Goal: Task Accomplishment & Management: Manage account settings

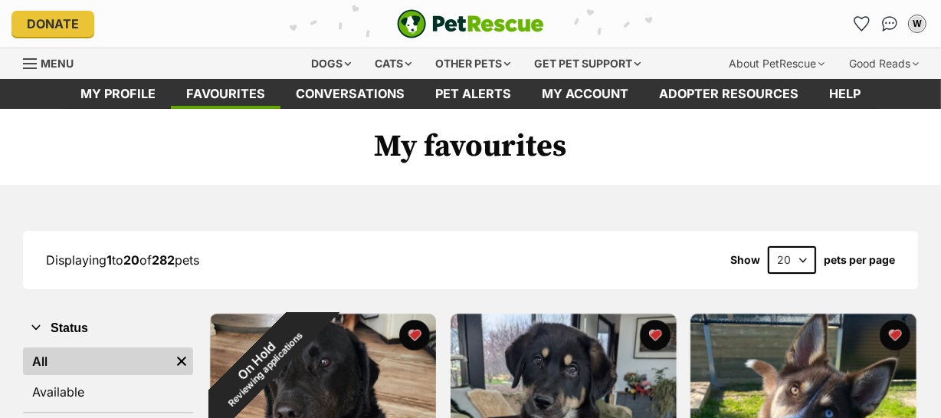
click at [803, 255] on select "20 40 60" at bounding box center [792, 260] width 48 height 28
select select "60"
click at [768, 246] on select "20 40 60" at bounding box center [792, 260] width 48 height 28
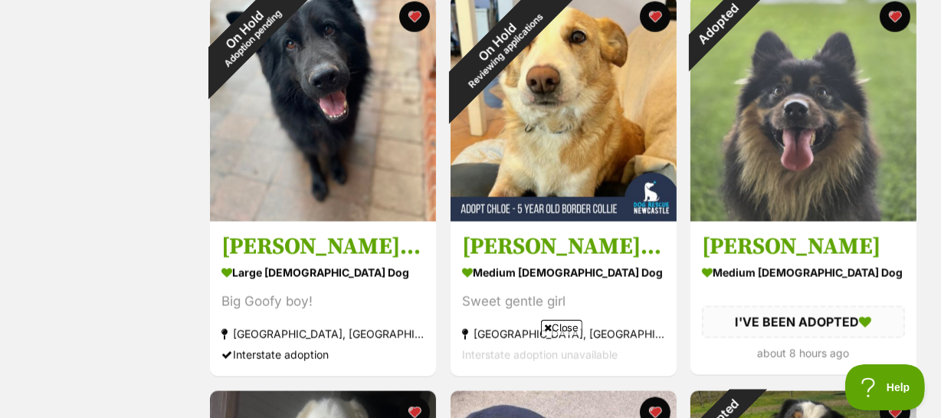
scroll to position [1883, 0]
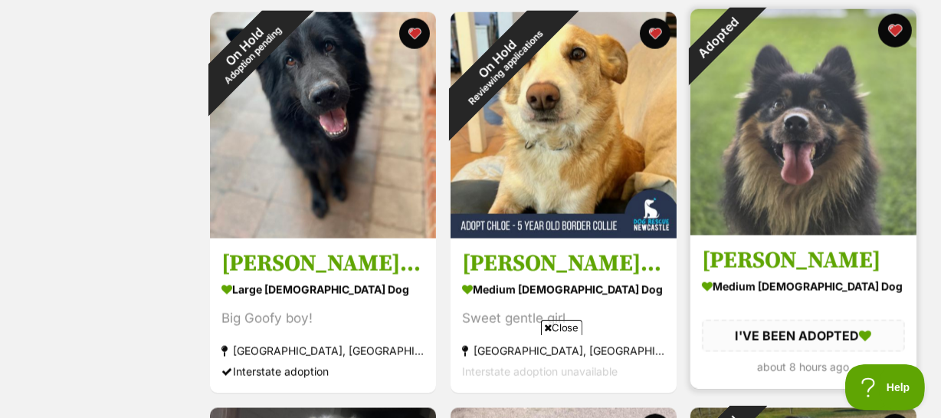
click at [898, 28] on button "favourite" at bounding box center [895, 31] width 34 height 34
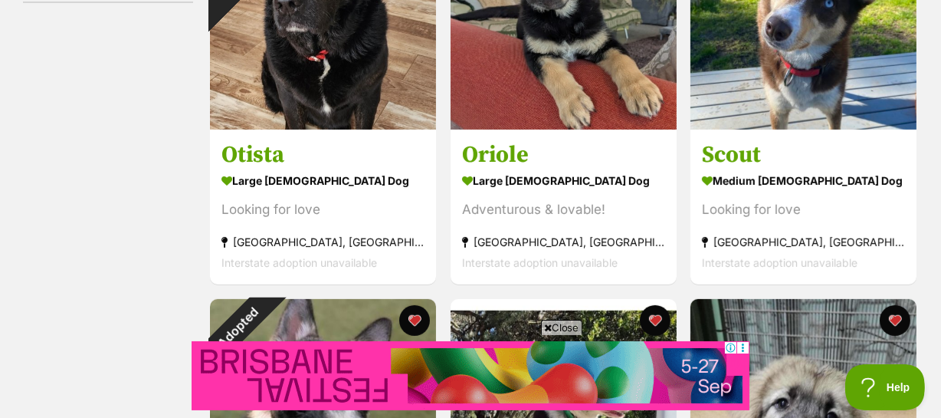
scroll to position [279, 0]
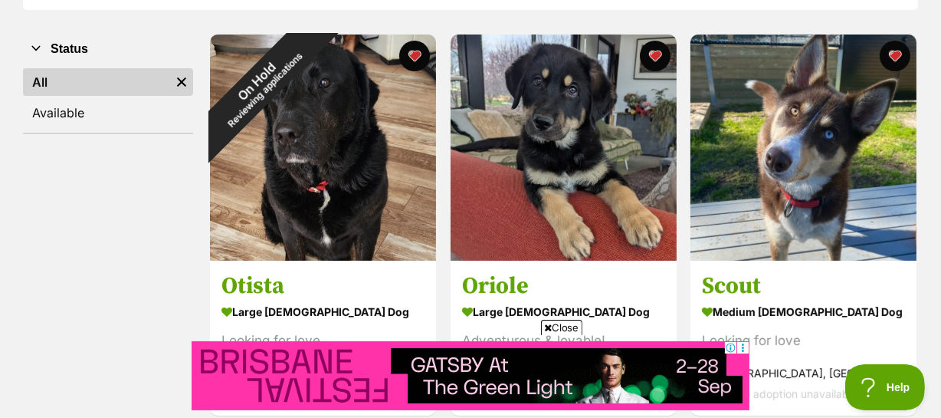
click at [563, 325] on span "Close" at bounding box center [561, 327] width 41 height 15
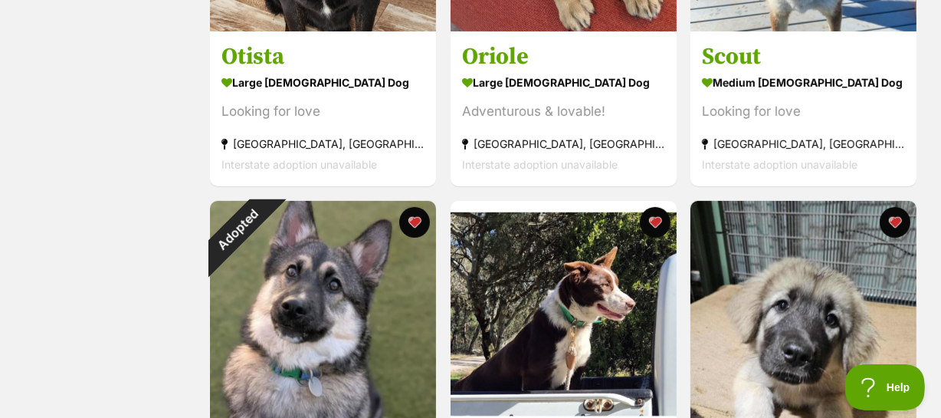
scroll to position [607, 0]
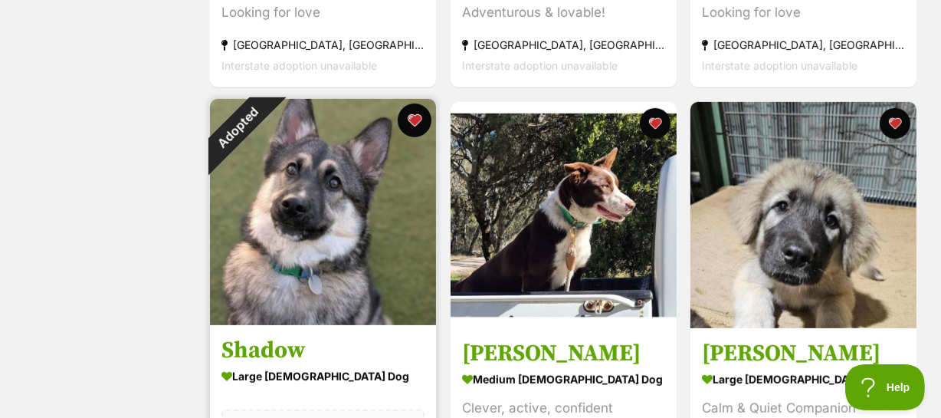
click at [414, 115] on button "favourite" at bounding box center [415, 120] width 34 height 34
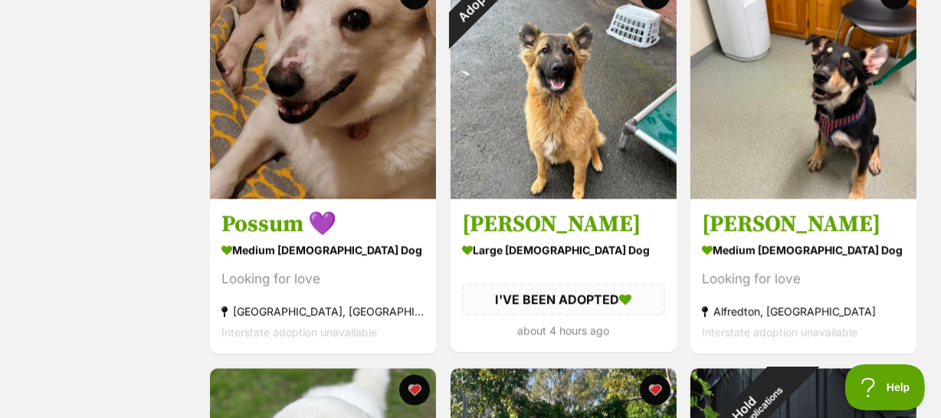
scroll to position [2628, 0]
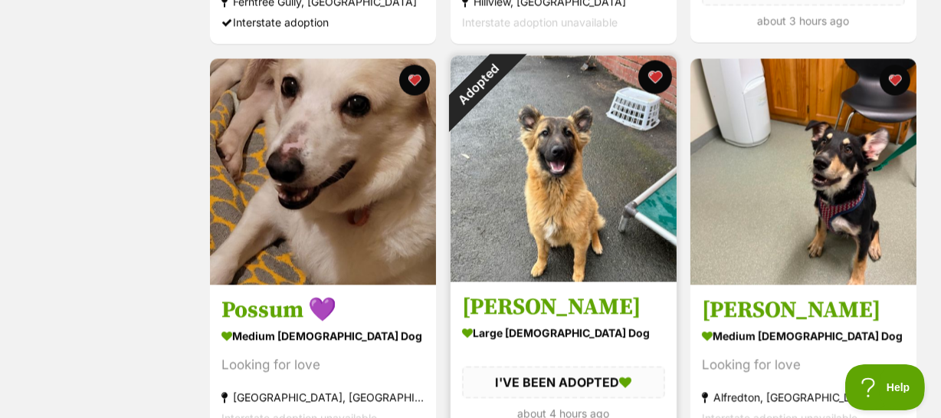
click at [650, 77] on button "favourite" at bounding box center [655, 77] width 34 height 34
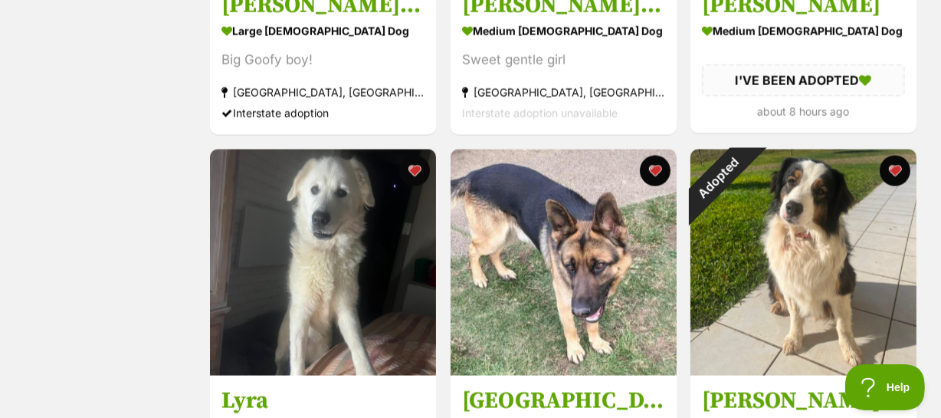
scroll to position [2140, 0]
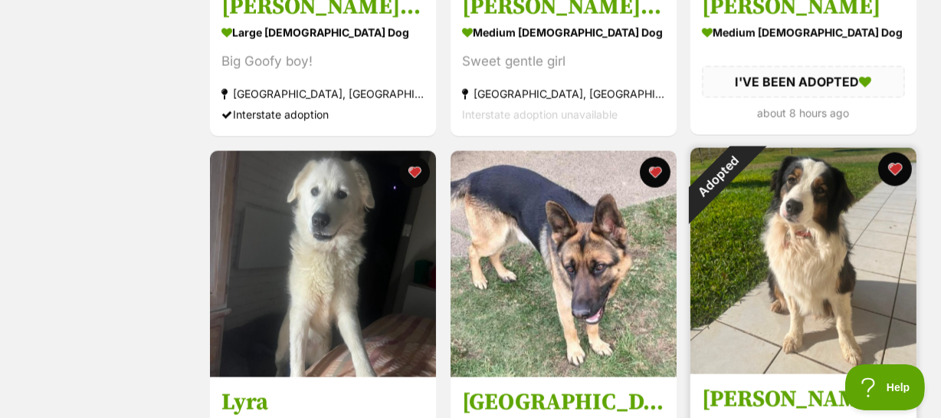
click at [893, 168] on button "favourite" at bounding box center [895, 170] width 34 height 34
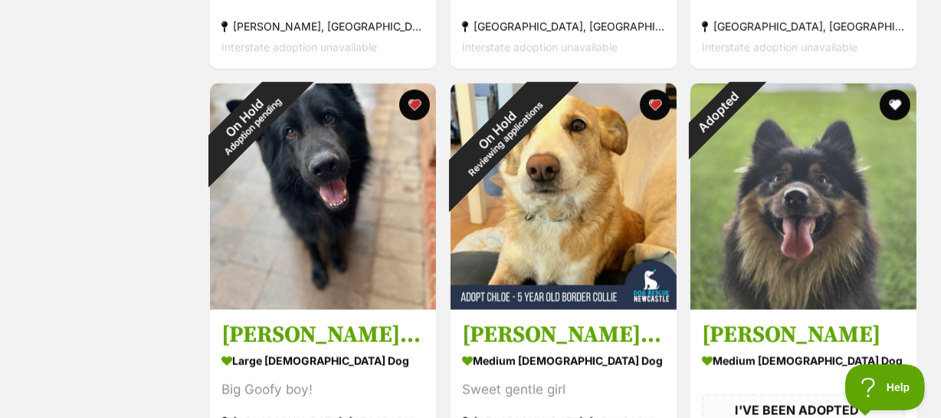
scroll to position [1845, 0]
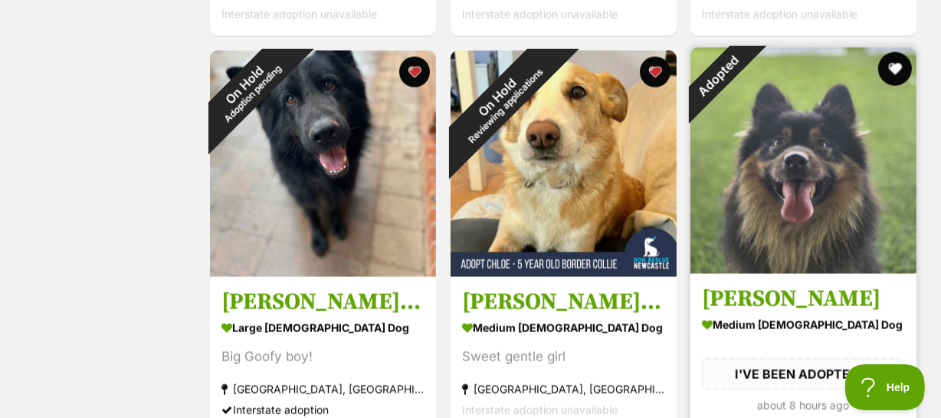
click at [894, 65] on button "favourite" at bounding box center [895, 69] width 34 height 34
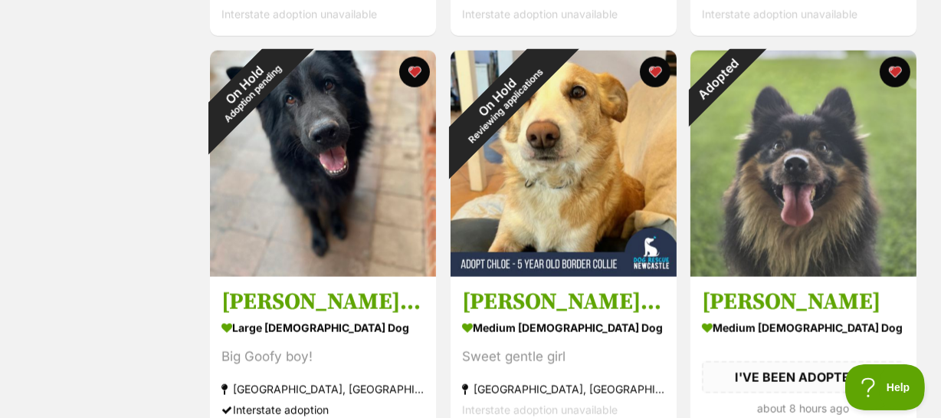
scroll to position [1893, 0]
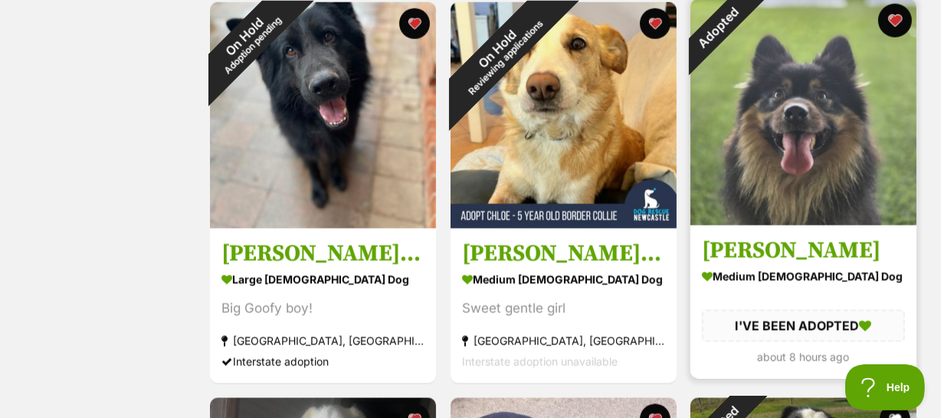
click at [891, 15] on button "favourite" at bounding box center [895, 21] width 34 height 34
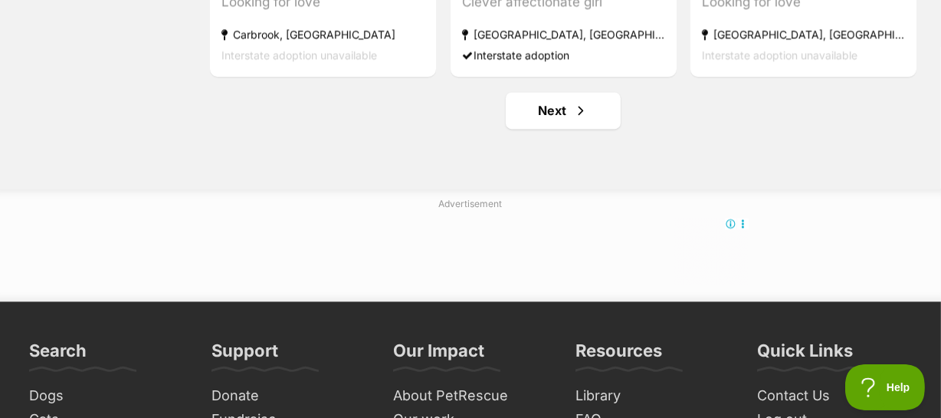
scroll to position [8117, 0]
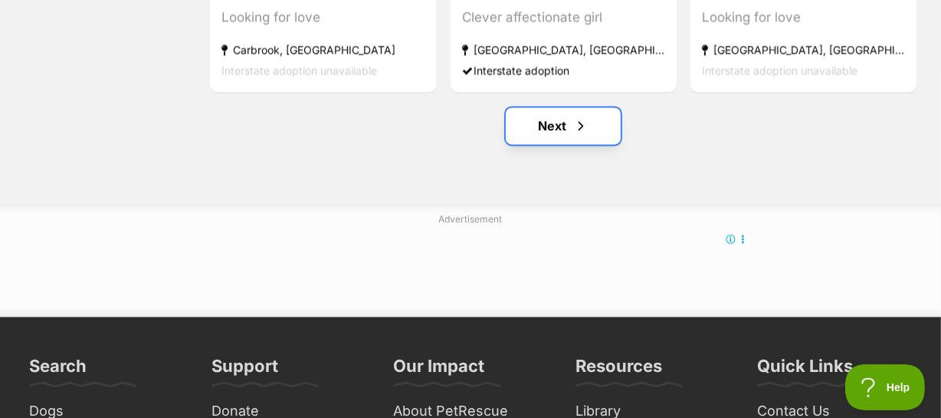
click at [556, 128] on link "Next" at bounding box center [563, 125] width 115 height 37
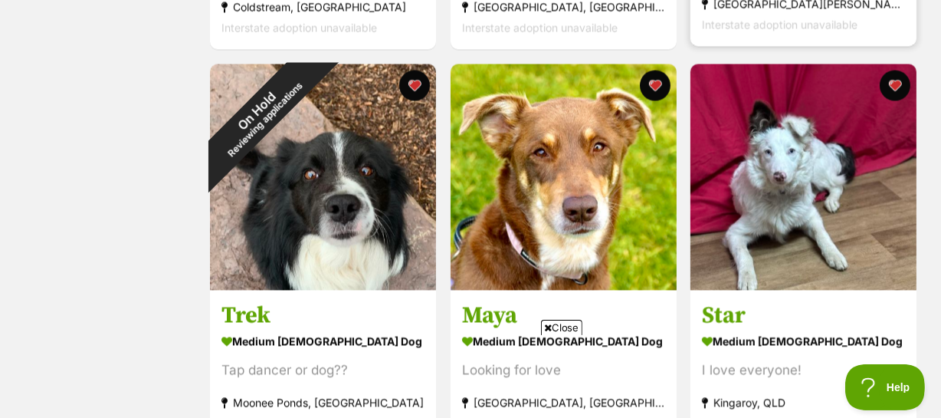
scroll to position [2647, 0]
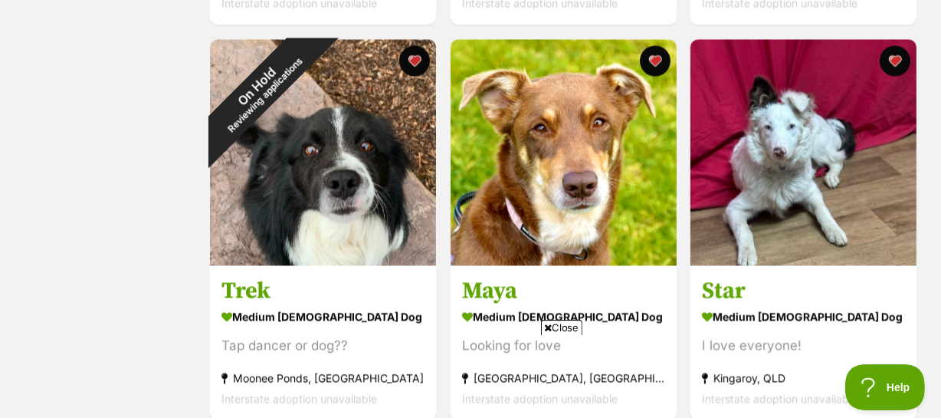
click at [560, 323] on span "Close" at bounding box center [561, 327] width 41 height 15
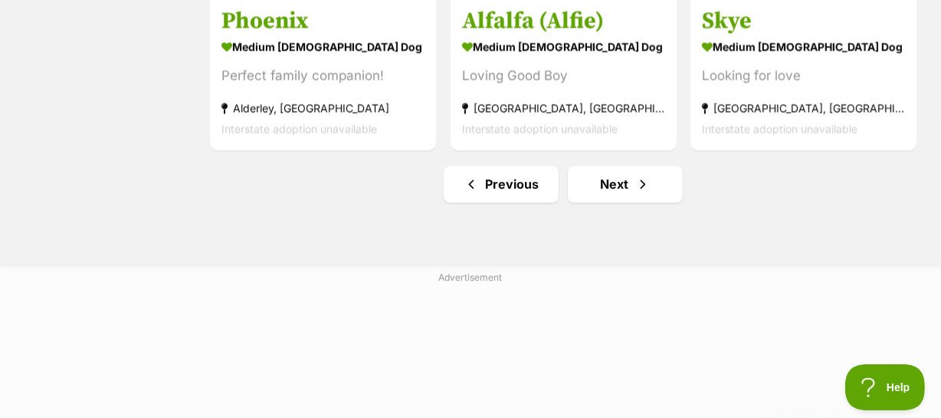
scroll to position [8083, 0]
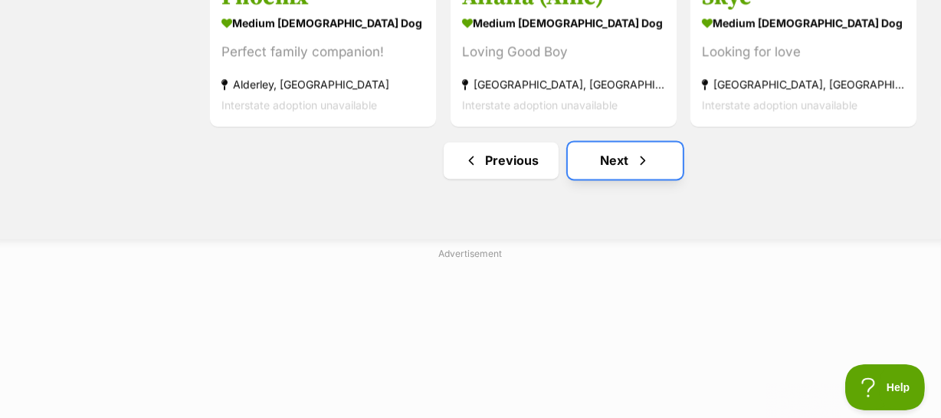
click at [611, 164] on link "Next" at bounding box center [625, 160] width 115 height 37
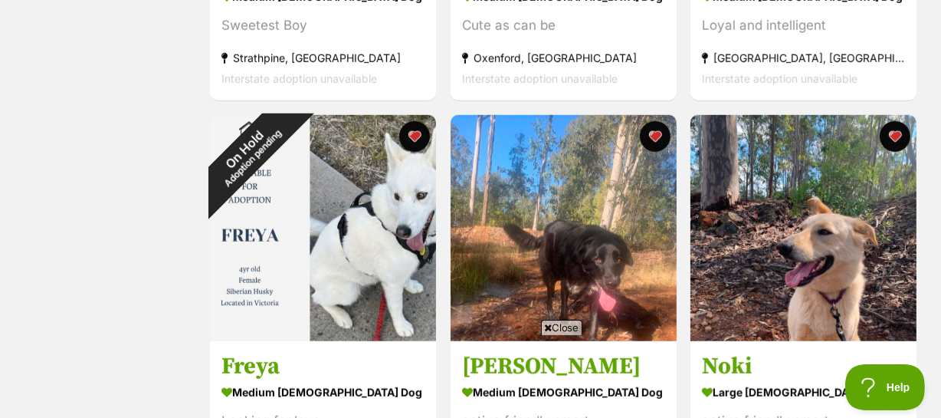
scroll to position [1045, 0]
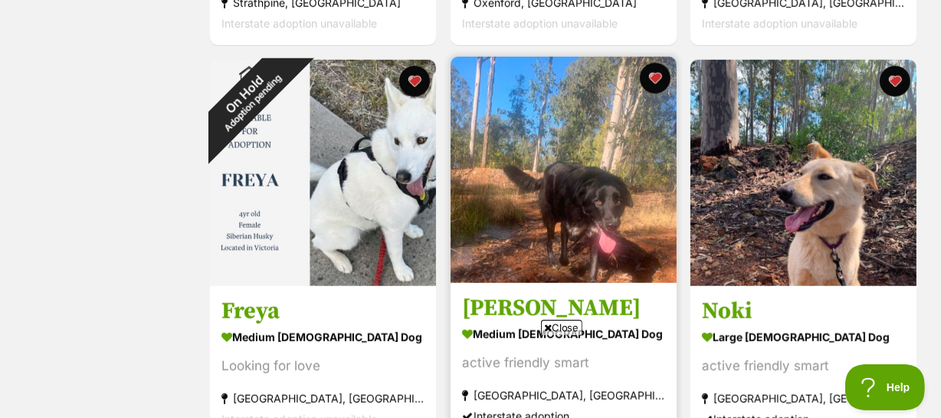
click at [556, 322] on span "Close" at bounding box center [561, 327] width 41 height 15
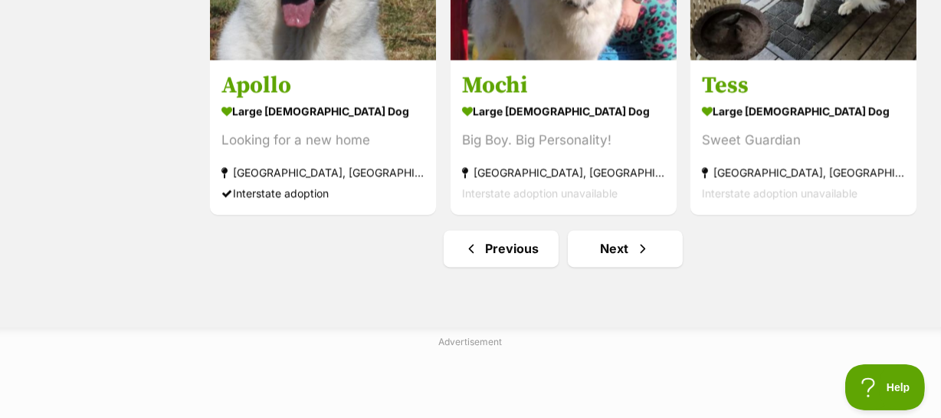
scroll to position [8033, 0]
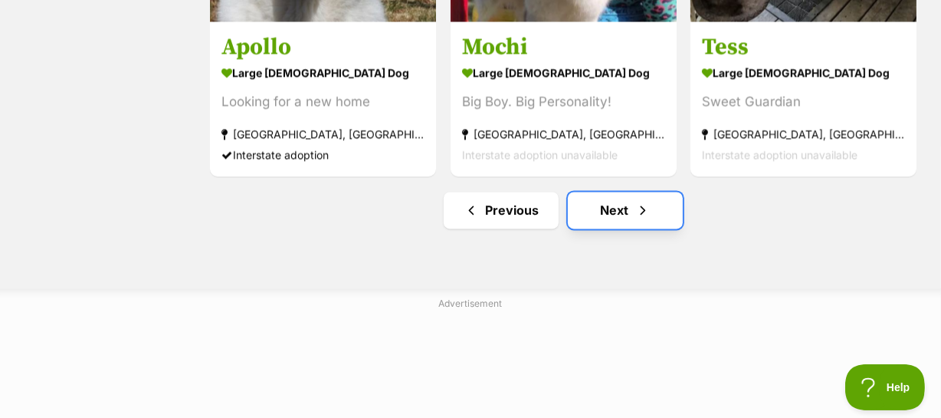
click at [619, 200] on link "Next" at bounding box center [625, 210] width 115 height 37
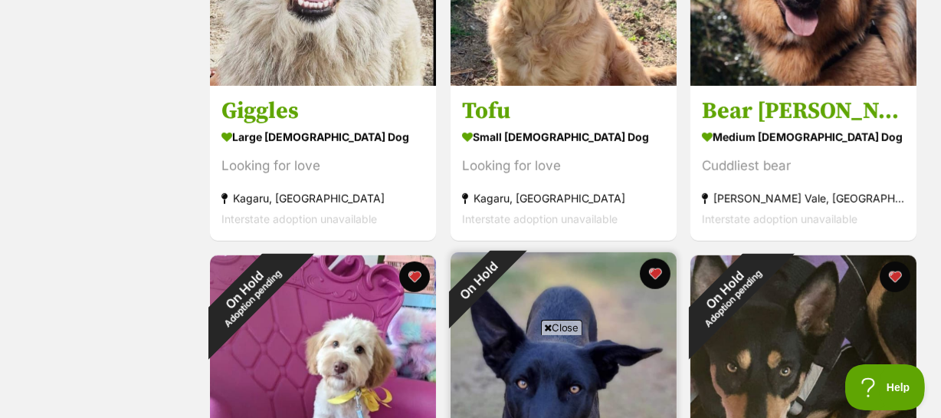
click at [568, 323] on span "Close" at bounding box center [561, 327] width 41 height 15
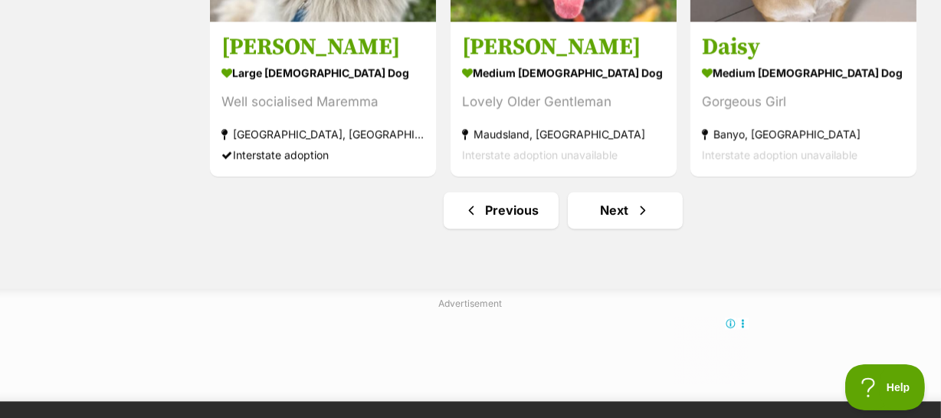
scroll to position [8096, 0]
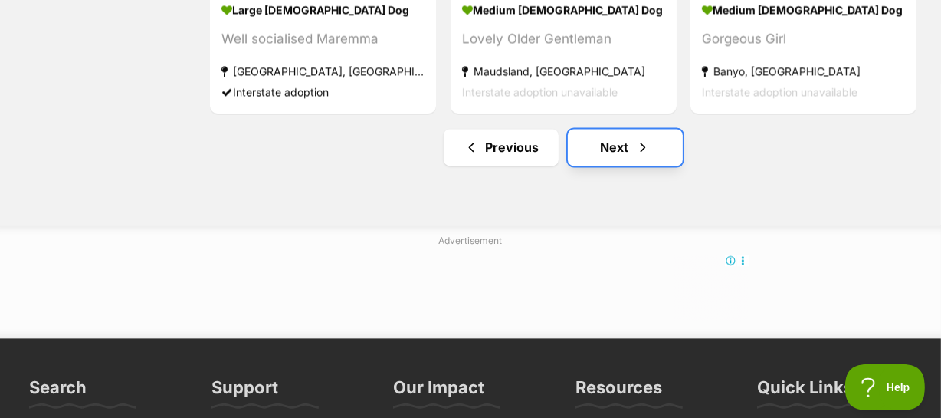
click at [608, 143] on link "Next" at bounding box center [625, 147] width 115 height 37
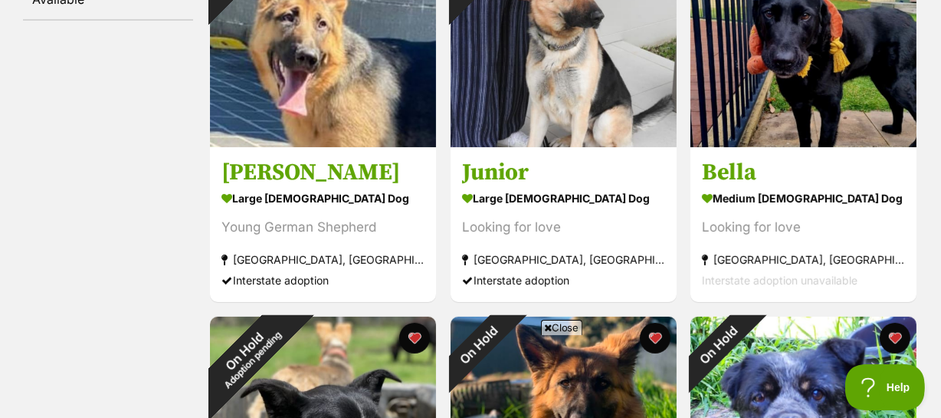
scroll to position [418, 0]
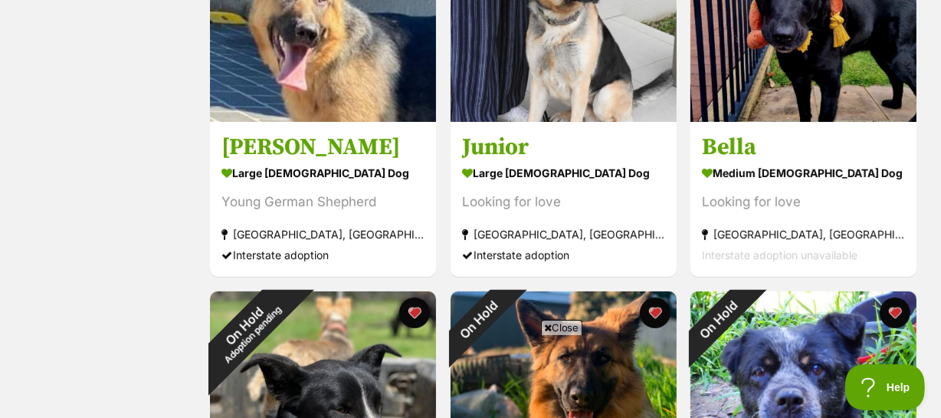
click at [563, 321] on span "Close" at bounding box center [561, 327] width 41 height 15
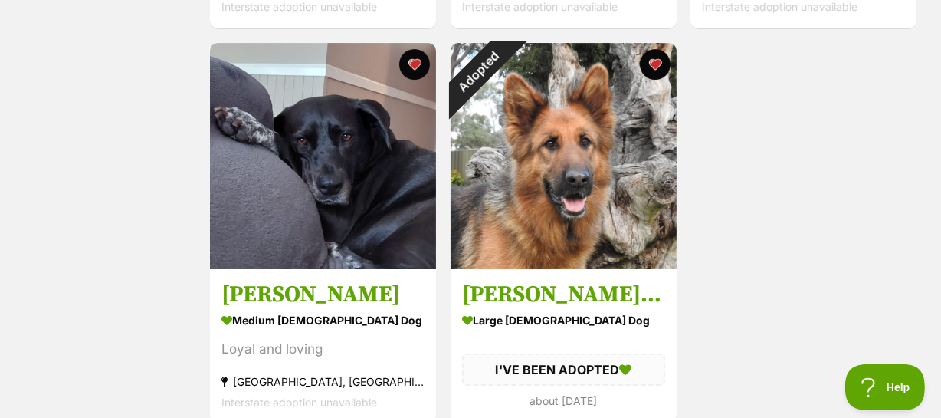
scroll to position [0, 0]
